Goal: Task Accomplishment & Management: Manage account settings

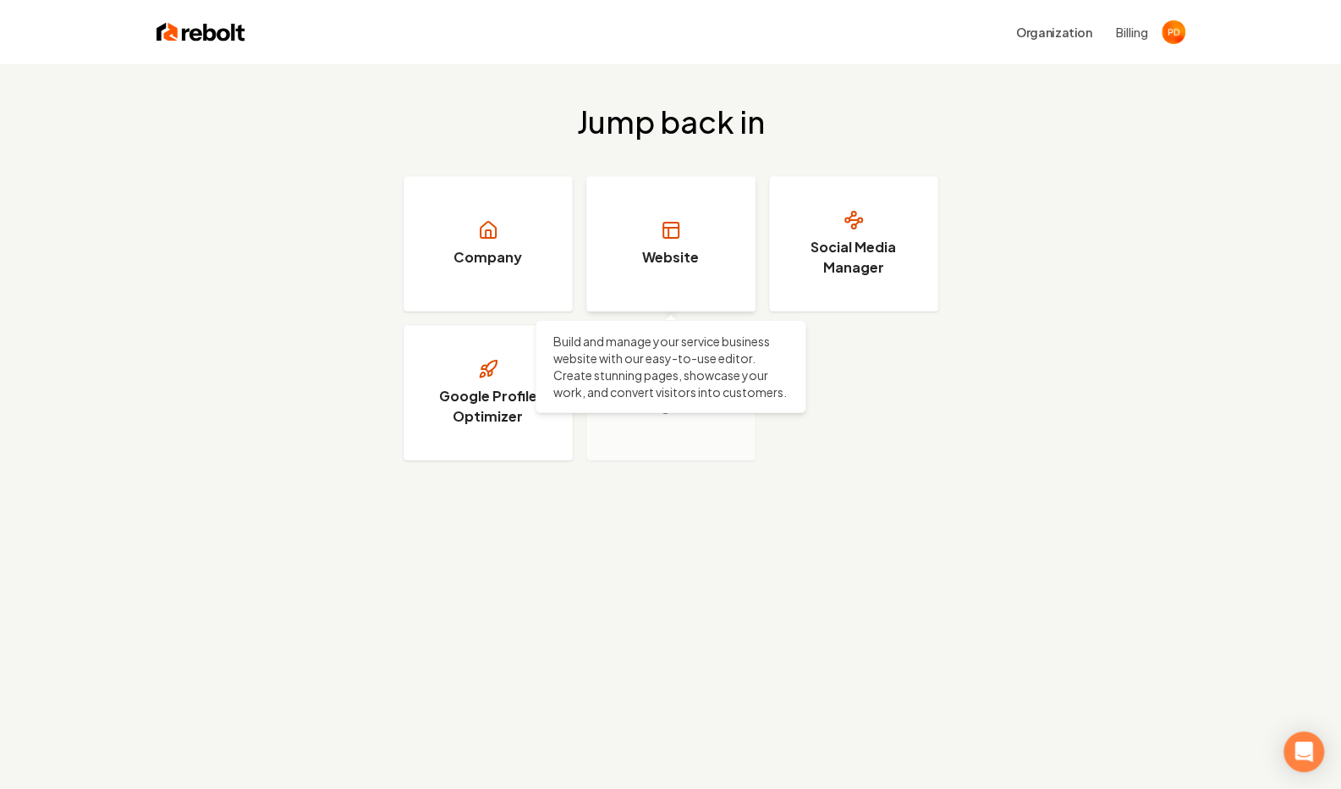
click at [670, 251] on h3 "Website" at bounding box center [670, 257] width 57 height 20
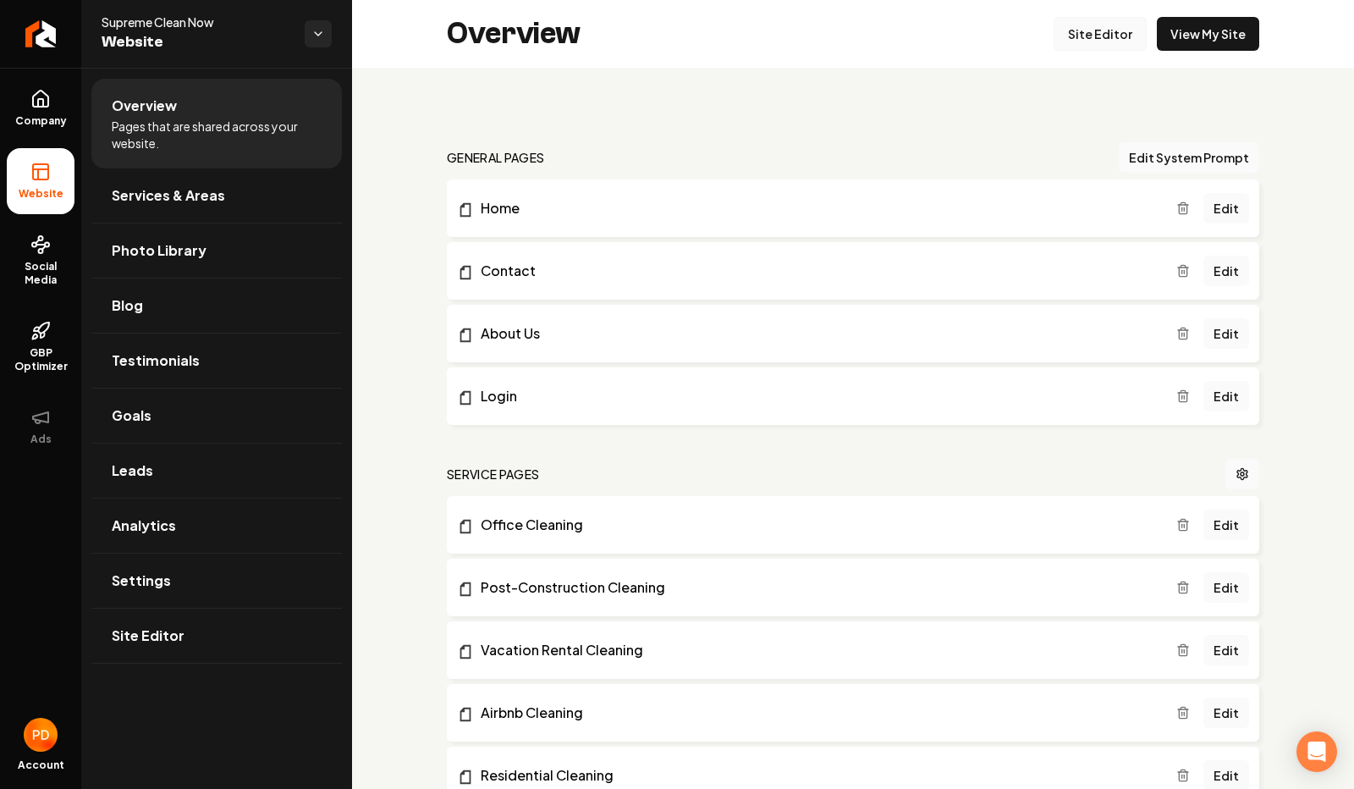
click at [1107, 41] on link "Site Editor" at bounding box center [1100, 34] width 93 height 34
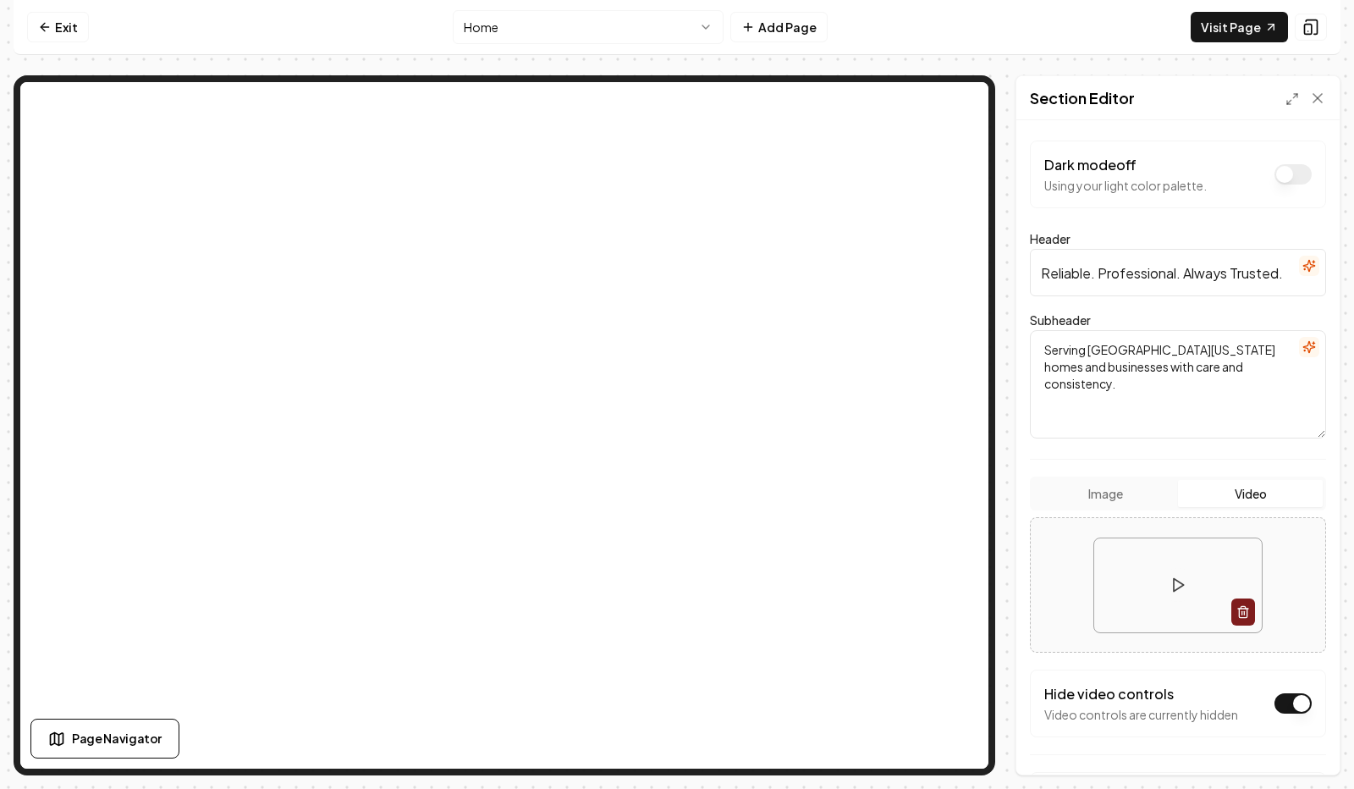
click at [501, 25] on html "Computer Required This feature is only available on a computer. Please switch t…" at bounding box center [677, 394] width 1354 height 789
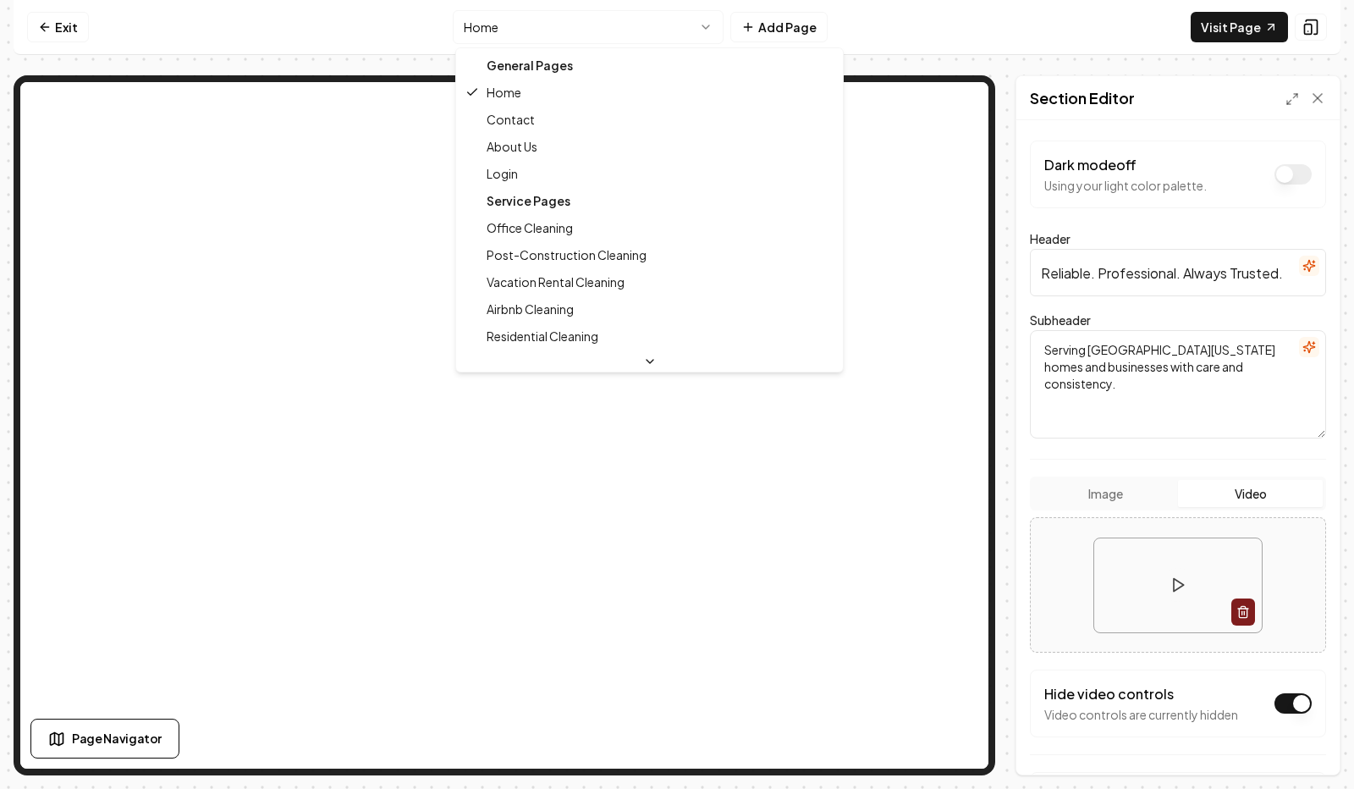
click at [533, 199] on div "Service Pages" at bounding box center [650, 200] width 380 height 27
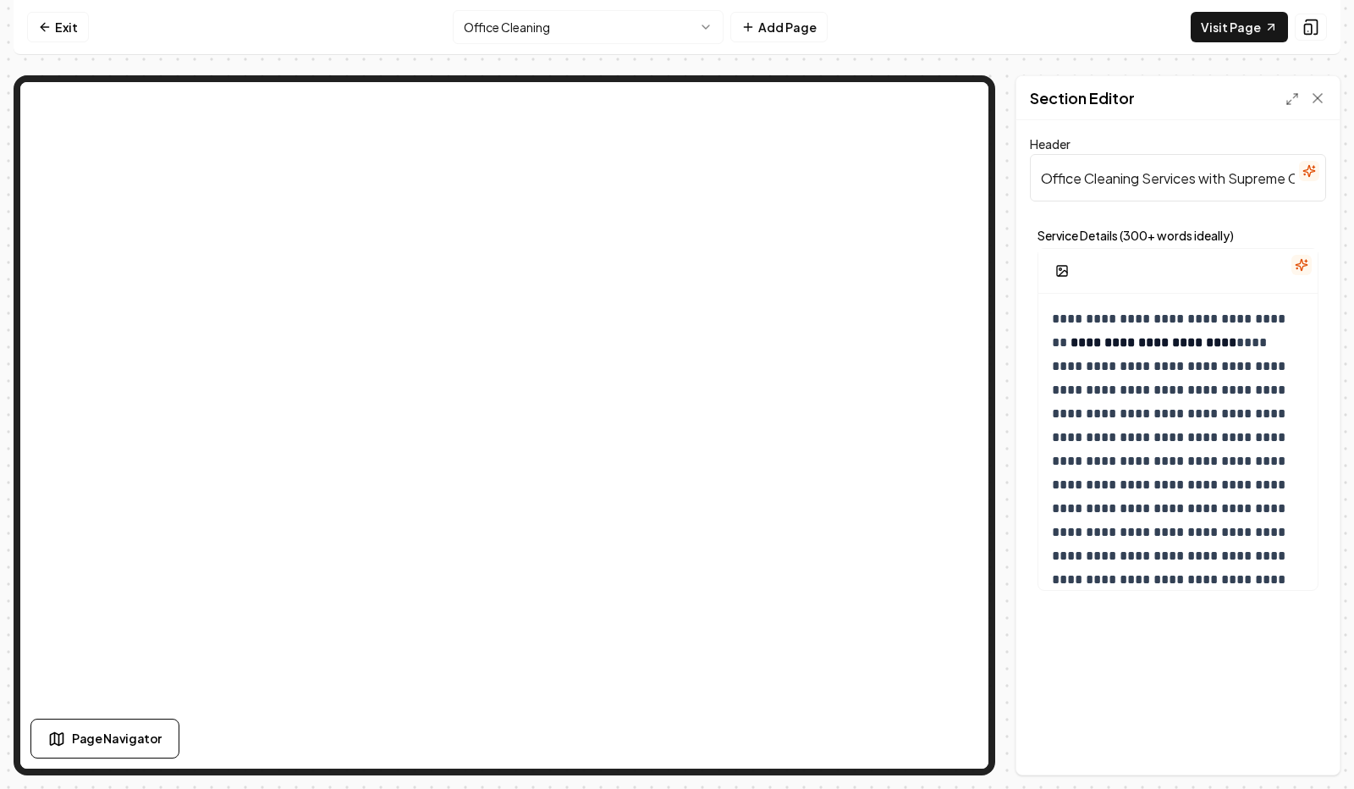
click at [1146, 691] on div "**********" at bounding box center [1177, 447] width 323 height 654
click at [64, 16] on link "Exit" at bounding box center [58, 27] width 62 height 30
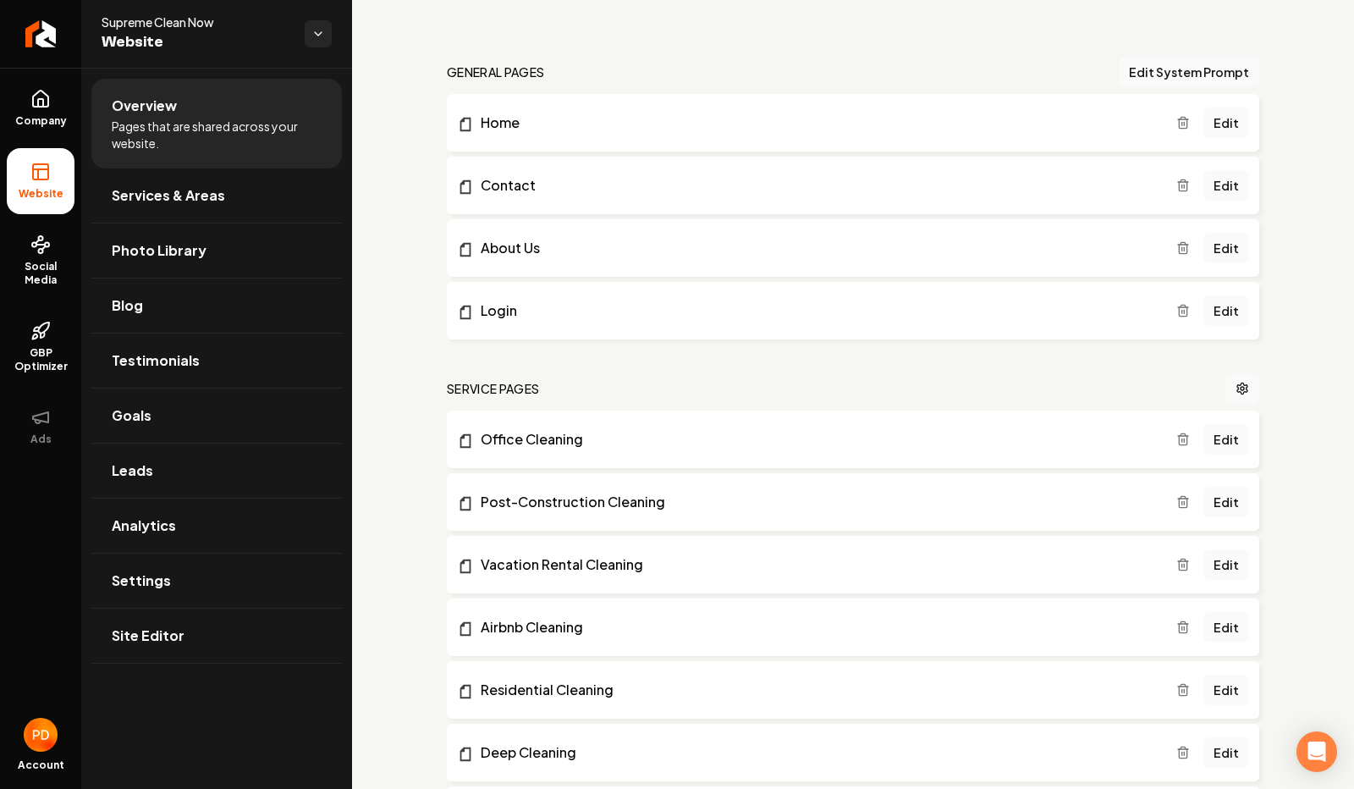
scroll to position [94, 0]
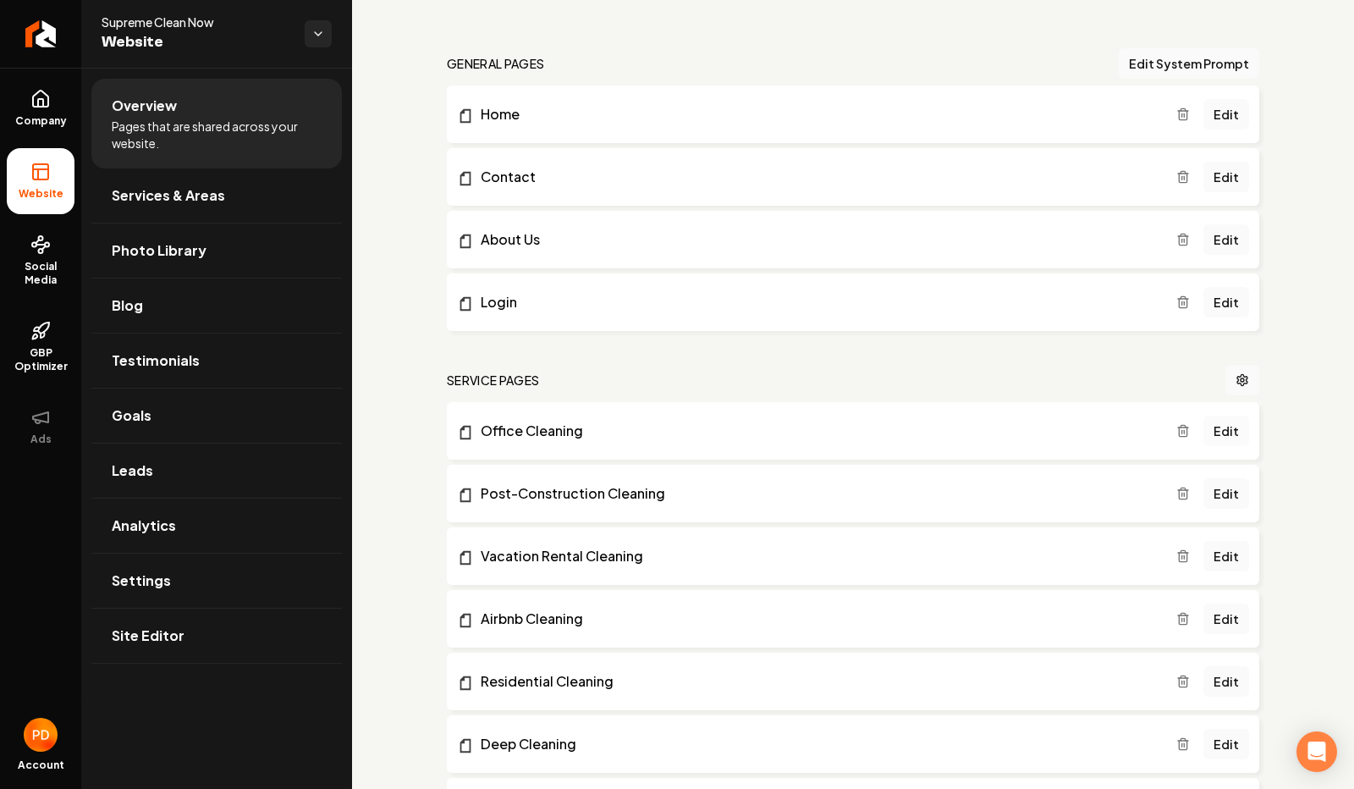
click at [1234, 432] on link "Edit" at bounding box center [1226, 431] width 46 height 30
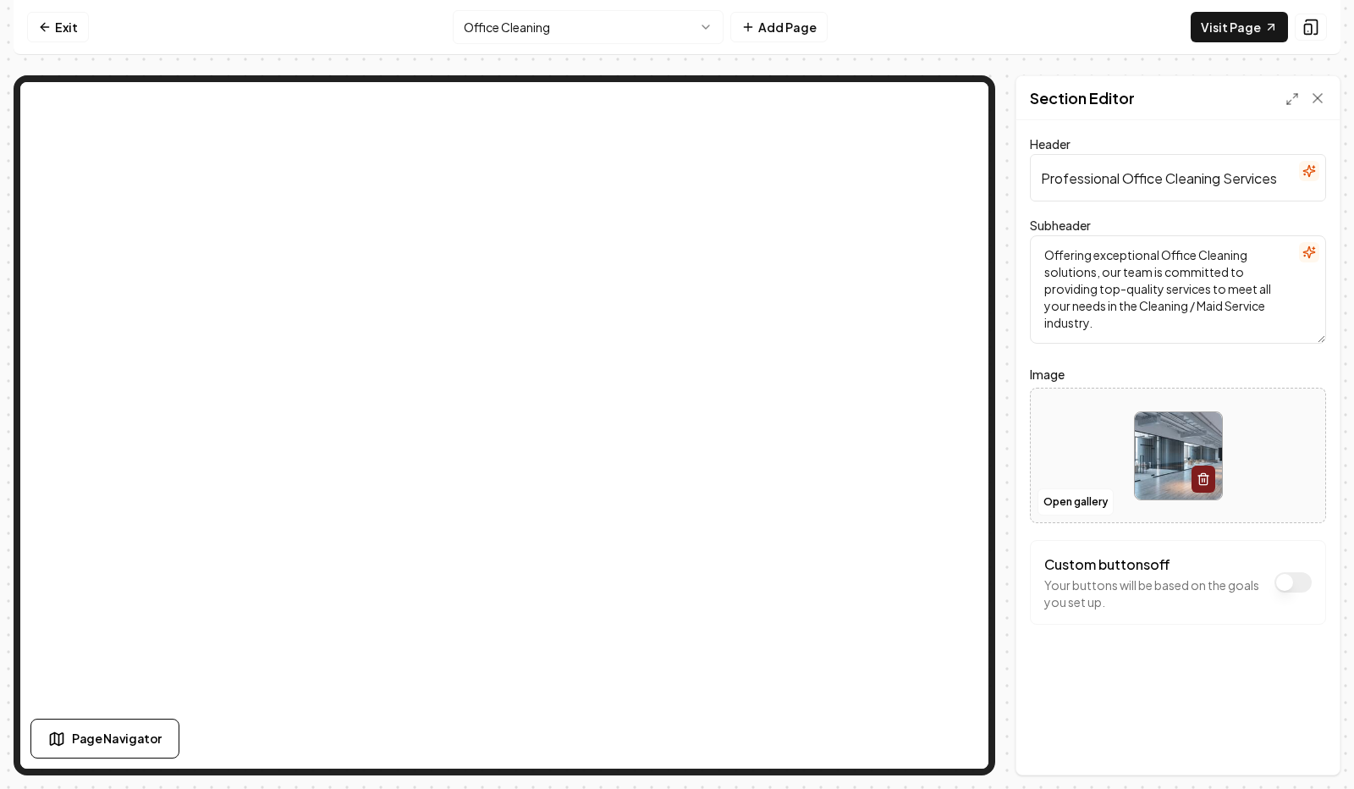
click at [1192, 179] on input "Professional Office Cleaning Services" at bounding box center [1178, 177] width 296 height 47
click at [1321, 102] on icon at bounding box center [1317, 98] width 17 height 17
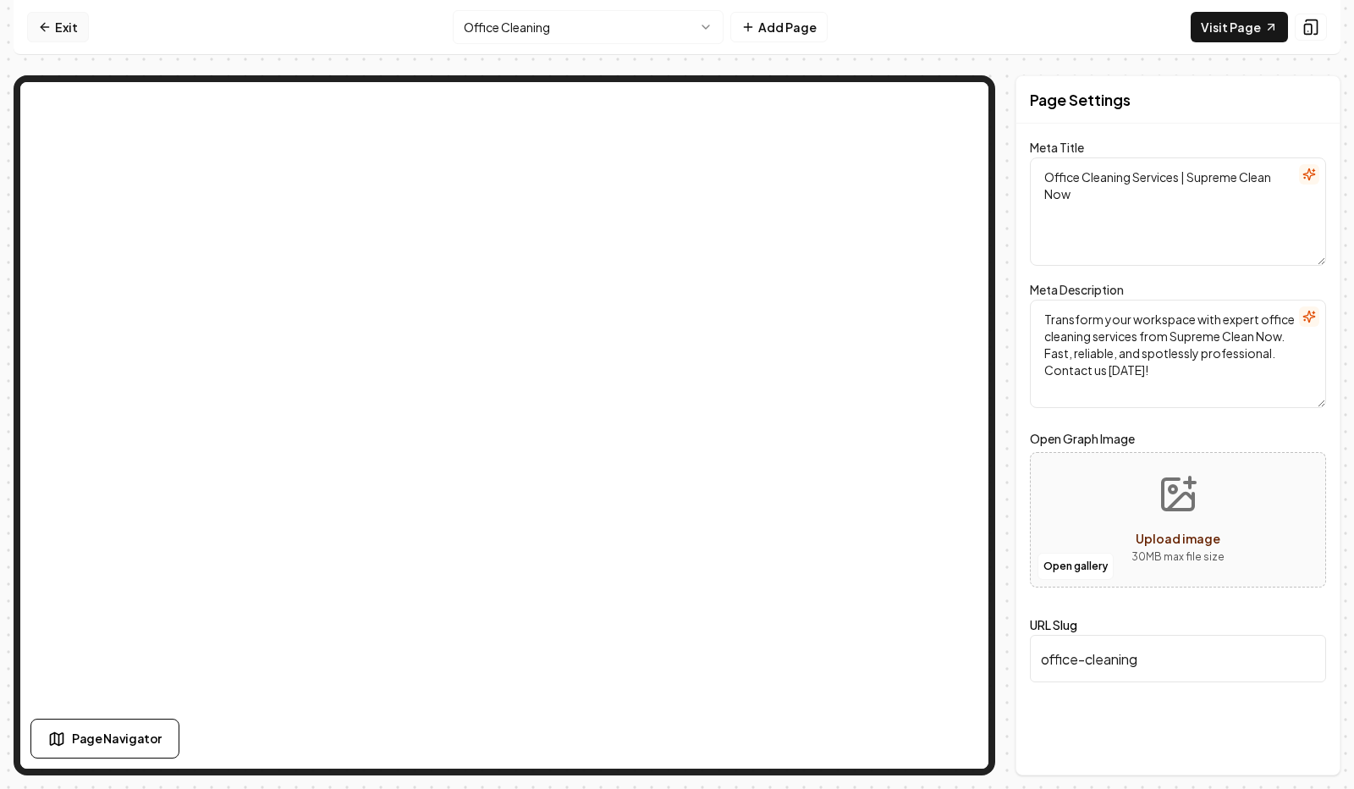
click at [58, 32] on link "Exit" at bounding box center [58, 27] width 62 height 30
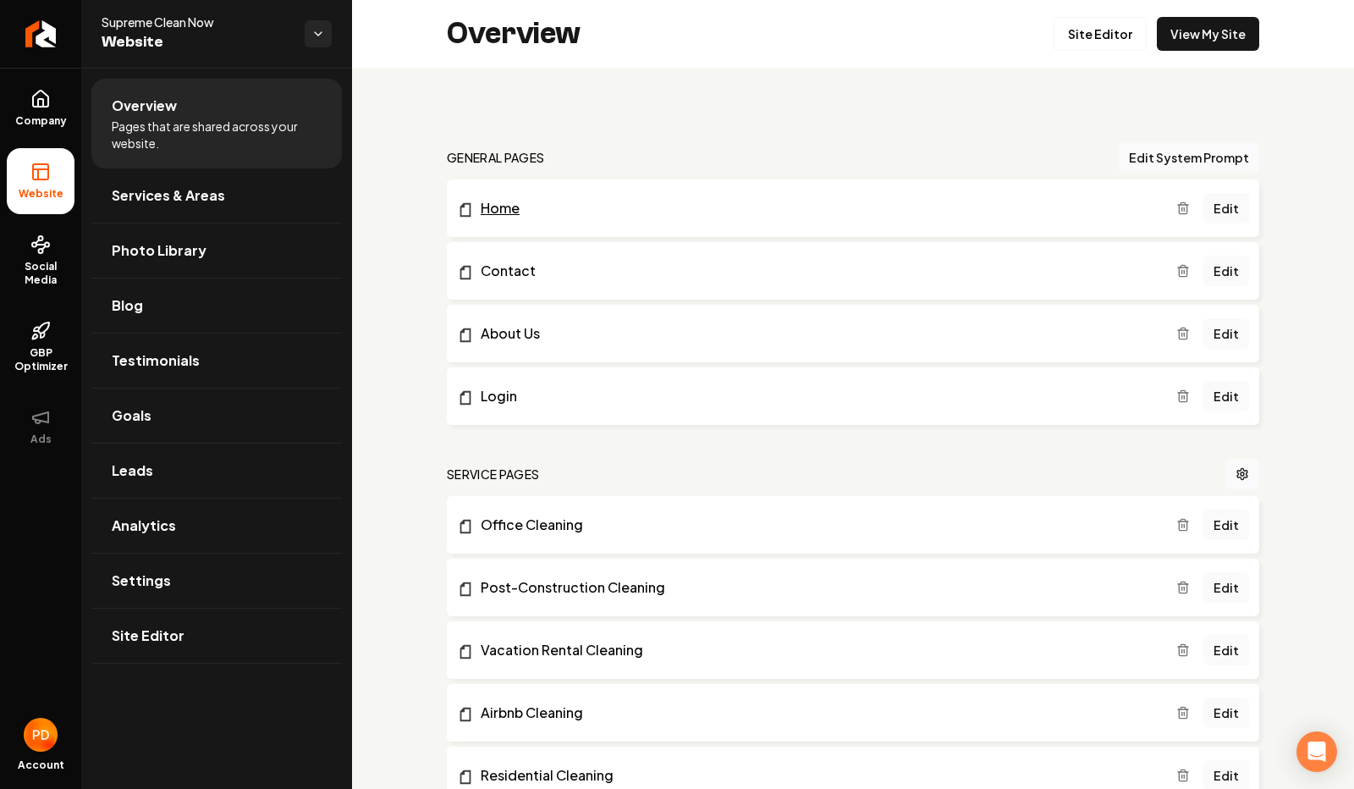
click at [593, 214] on link "Home" at bounding box center [816, 208] width 719 height 20
click at [1221, 211] on link "Edit" at bounding box center [1226, 208] width 46 height 30
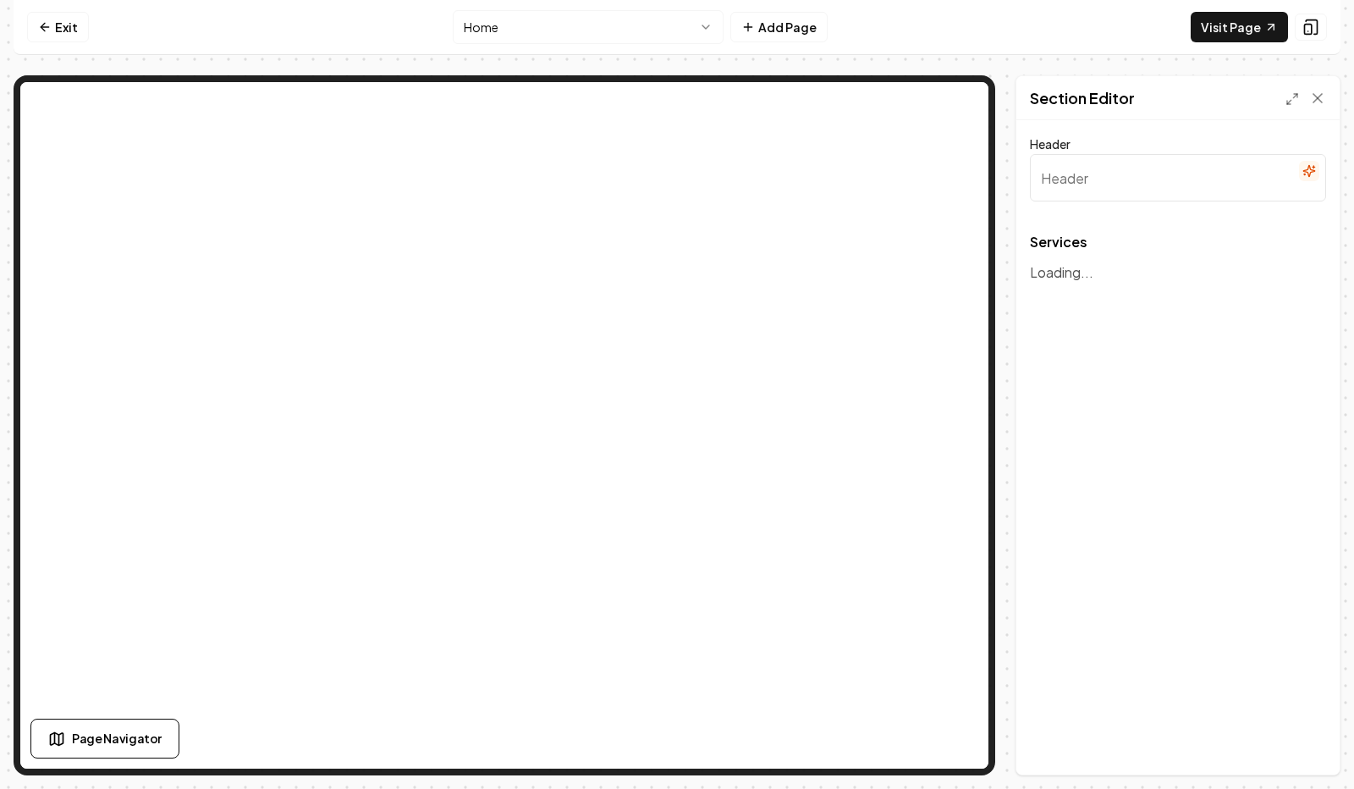
type input "Our Cleaning Services"
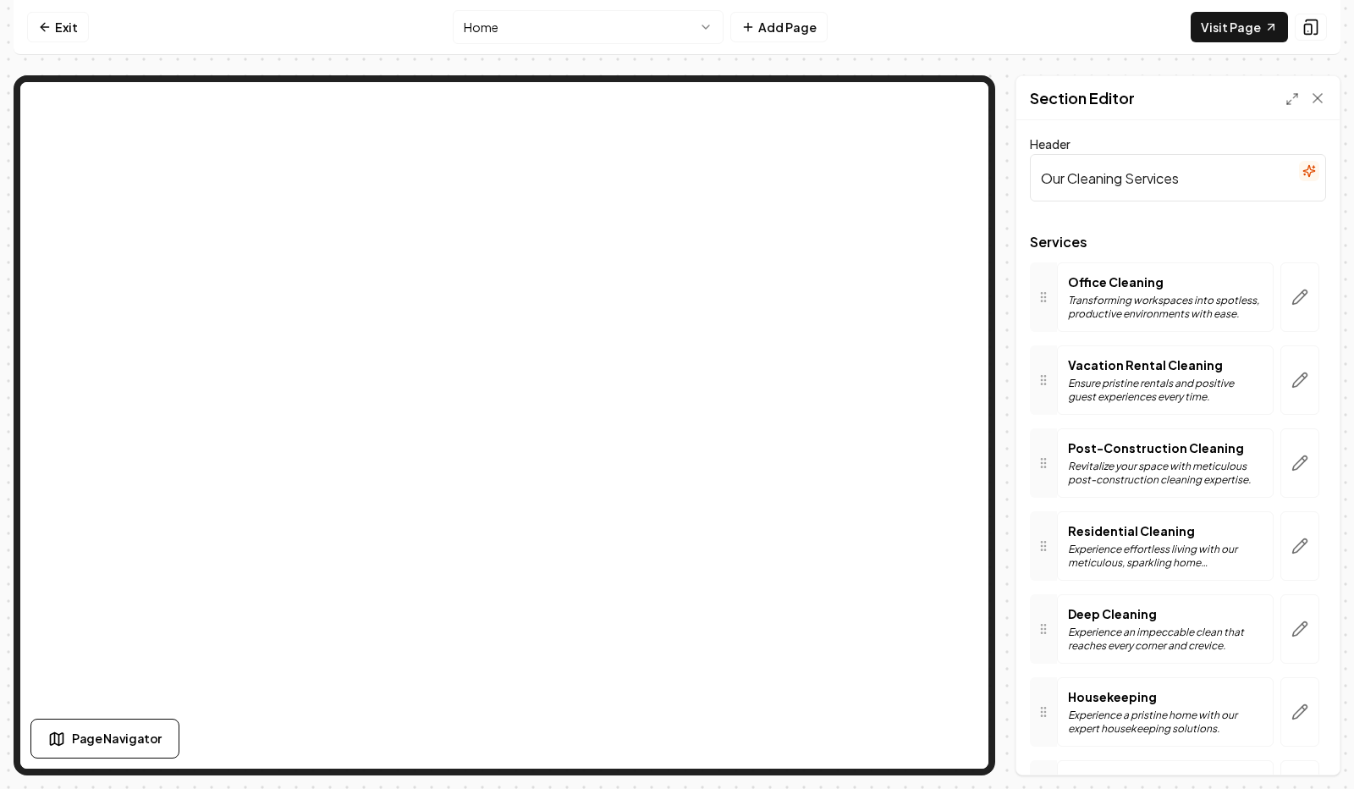
click at [1122, 278] on p "Office Cleaning" at bounding box center [1165, 281] width 195 height 17
click at [1292, 295] on icon "button" at bounding box center [1300, 297] width 17 height 17
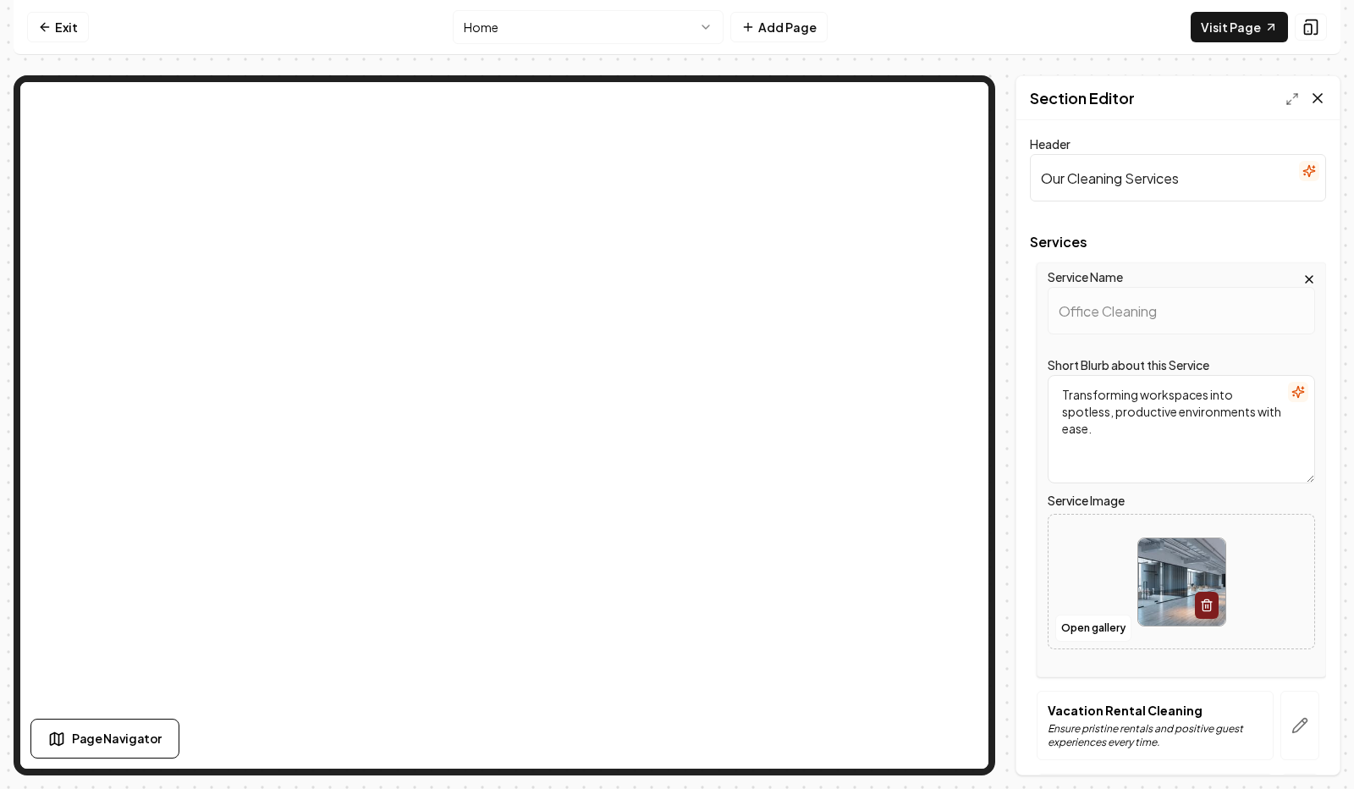
click at [1315, 99] on icon at bounding box center [1317, 98] width 17 height 17
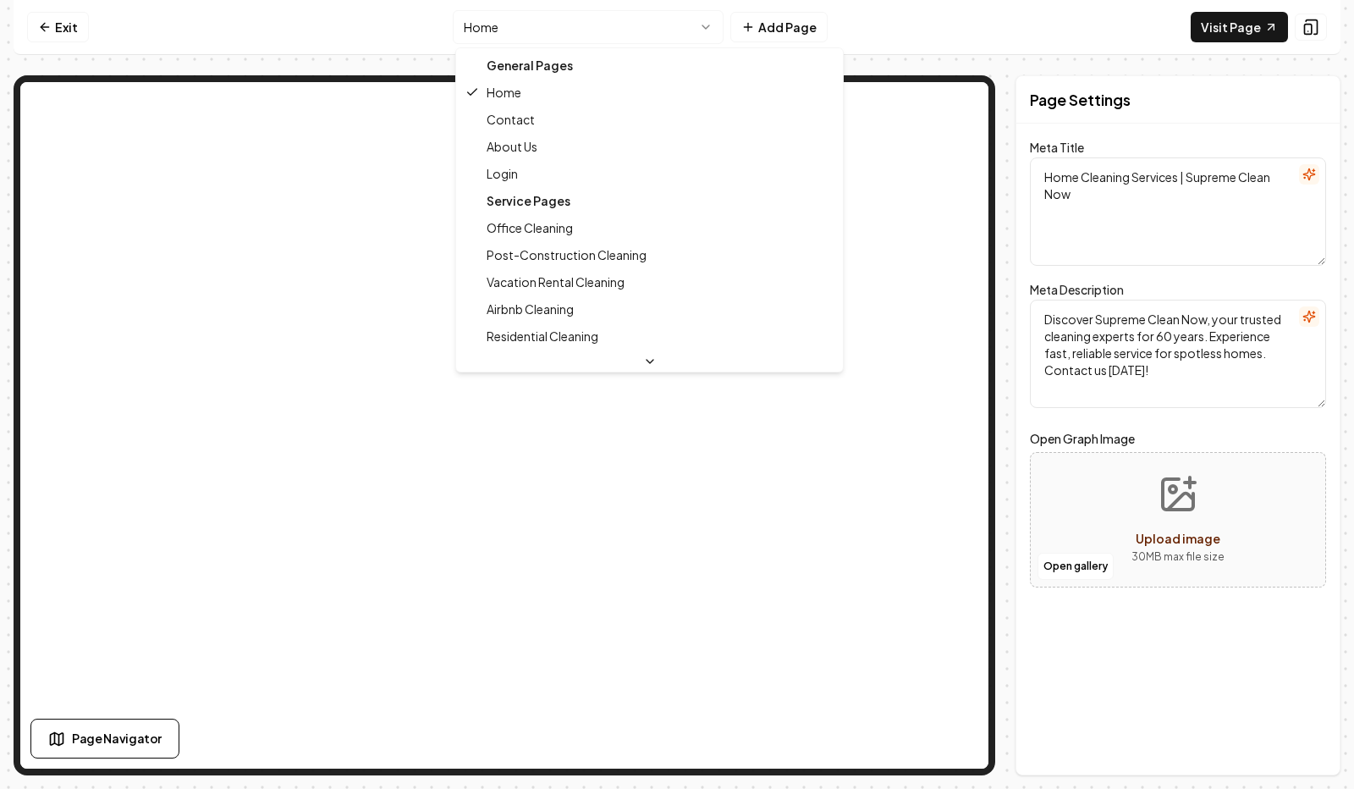
click at [620, 27] on html "Computer Required This feature is only available on a computer. Please switch t…" at bounding box center [677, 394] width 1354 height 789
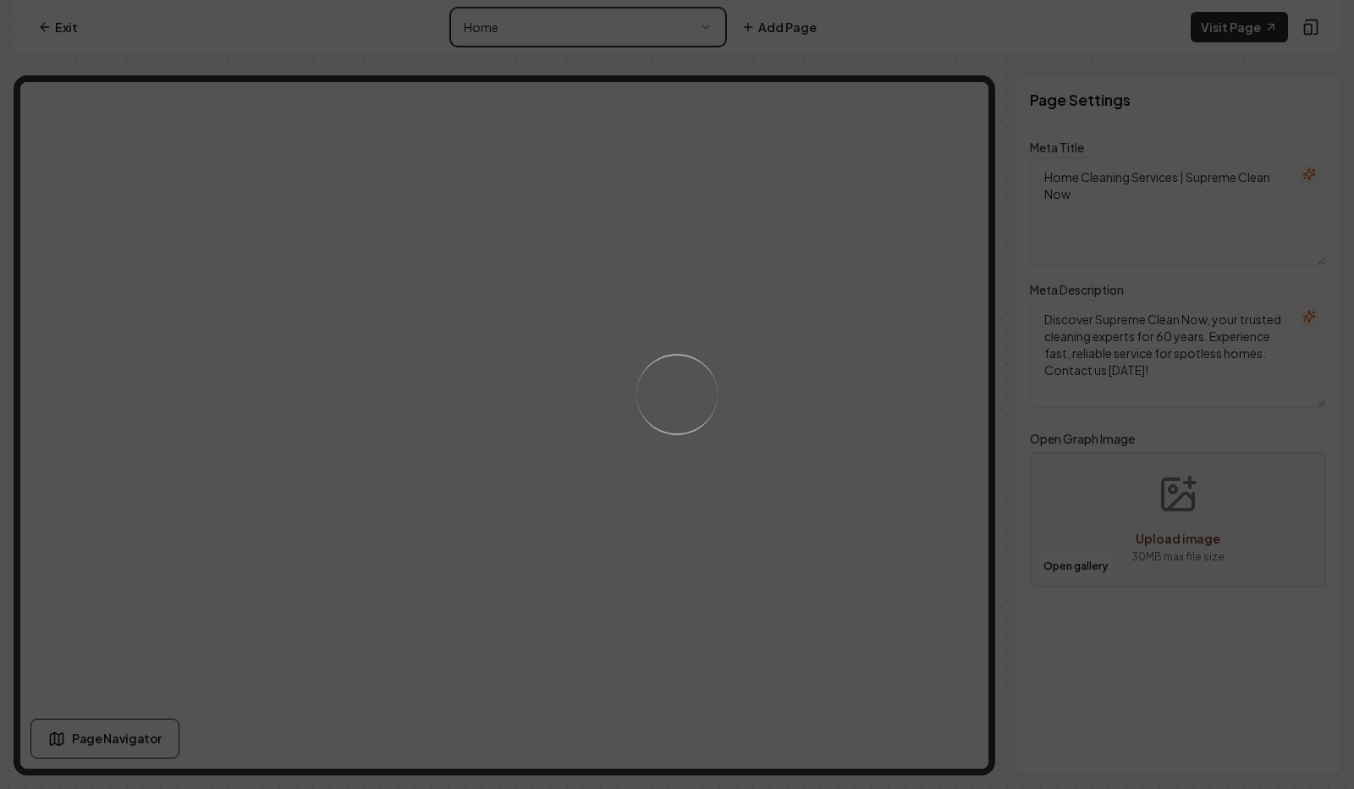
type textarea "Office Cleaning Services | Supreme Clean Now"
type textarea "Transform your workspace with expert office cleaning services from Supreme Clea…"
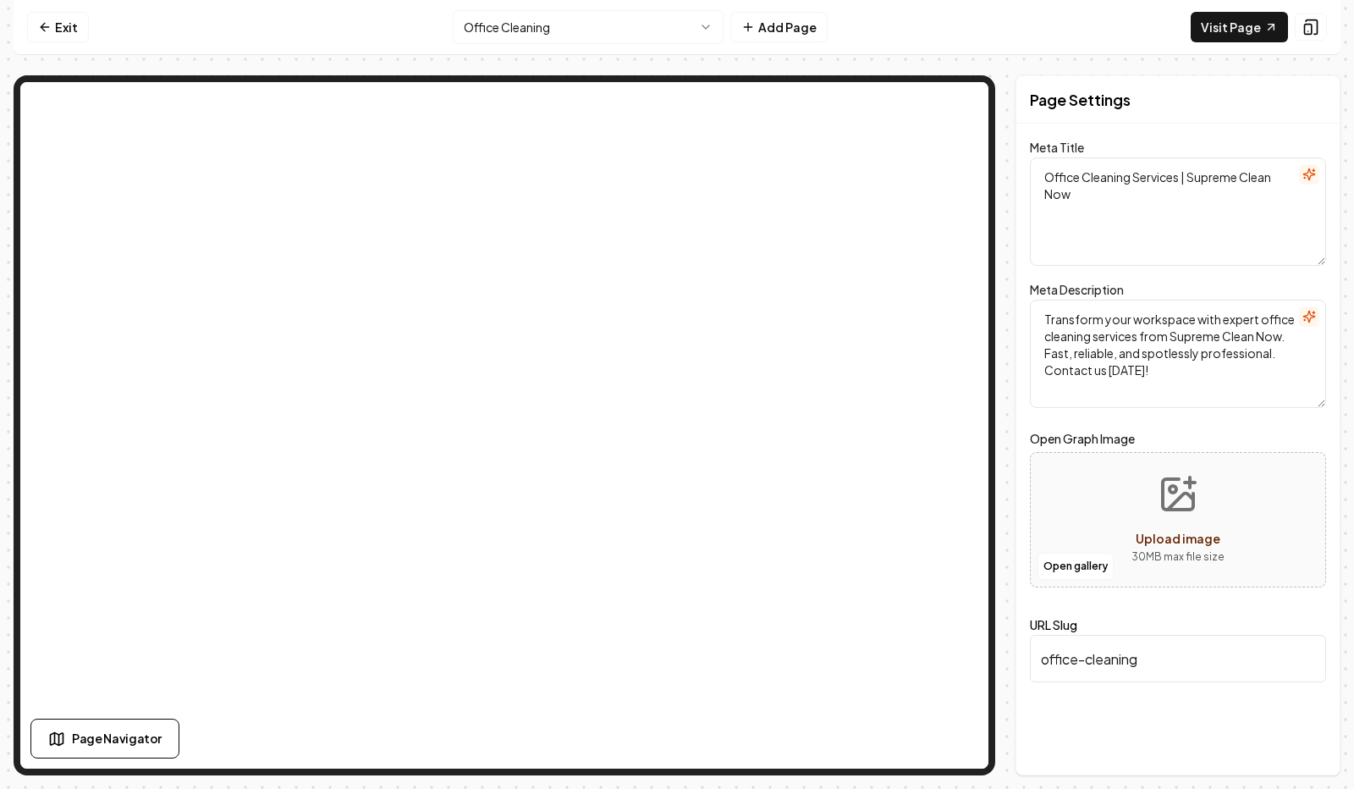
click at [1143, 192] on textarea "Office Cleaning Services | Supreme Clean Now" at bounding box center [1178, 211] width 296 height 108
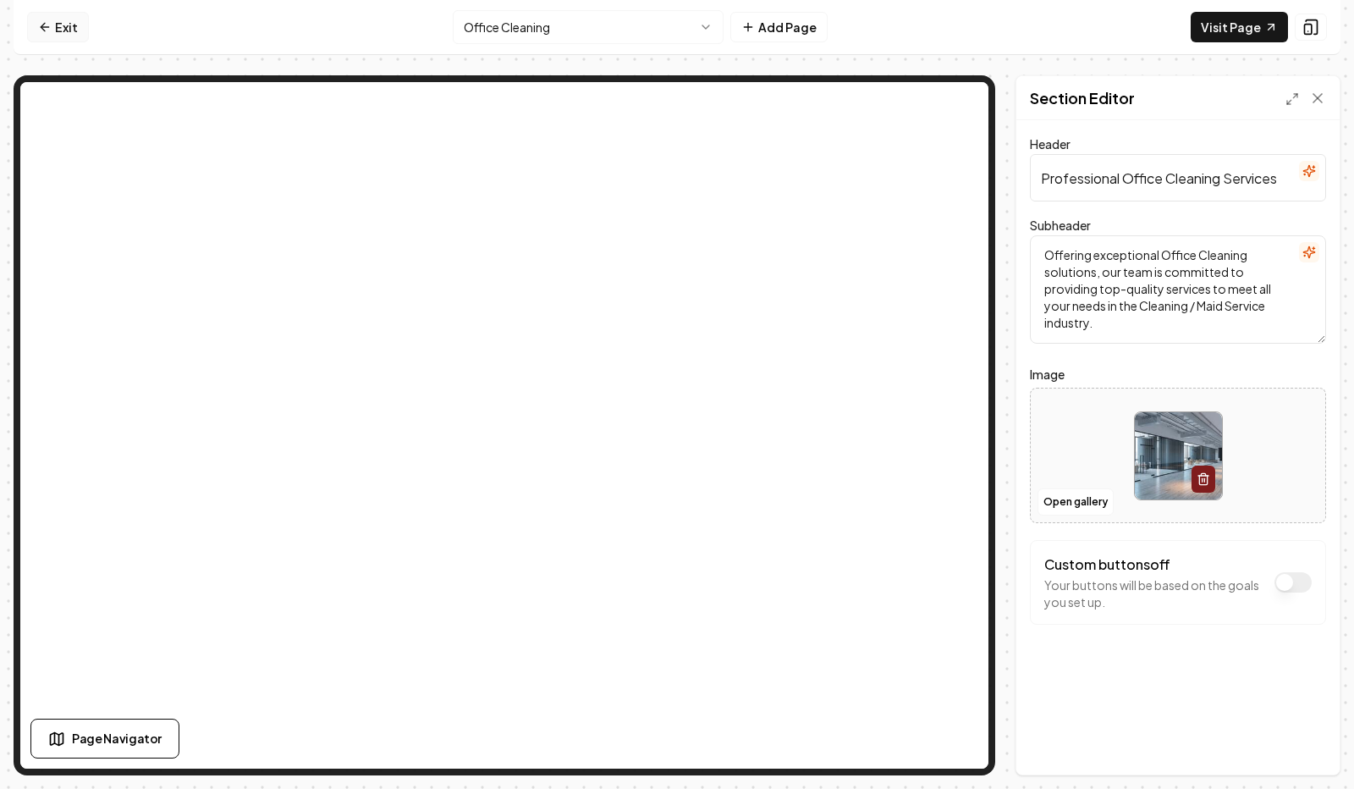
click at [52, 25] on link "Exit" at bounding box center [58, 27] width 62 height 30
